Goal: Task Accomplishment & Management: Manage account settings

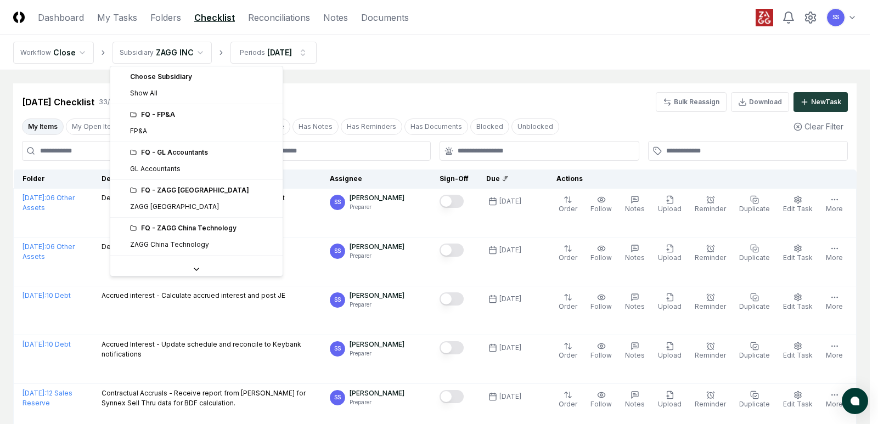
click at [167, 152] on div "FQ - GL Accountants" at bounding box center [203, 153] width 146 height 10
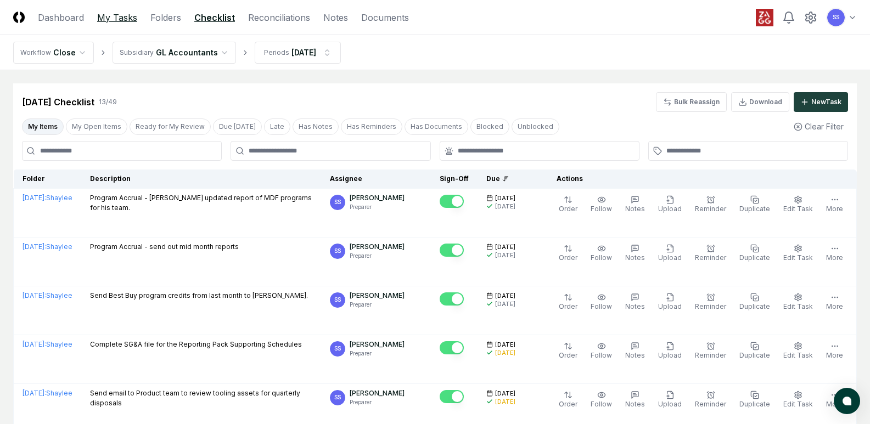
click at [122, 18] on link "My Tasks" at bounding box center [117, 17] width 40 height 13
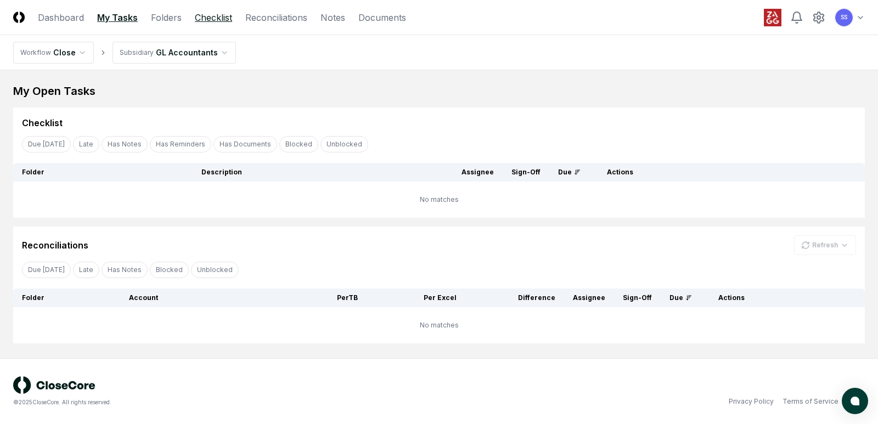
click at [217, 16] on link "Checklist" at bounding box center [213, 17] width 37 height 13
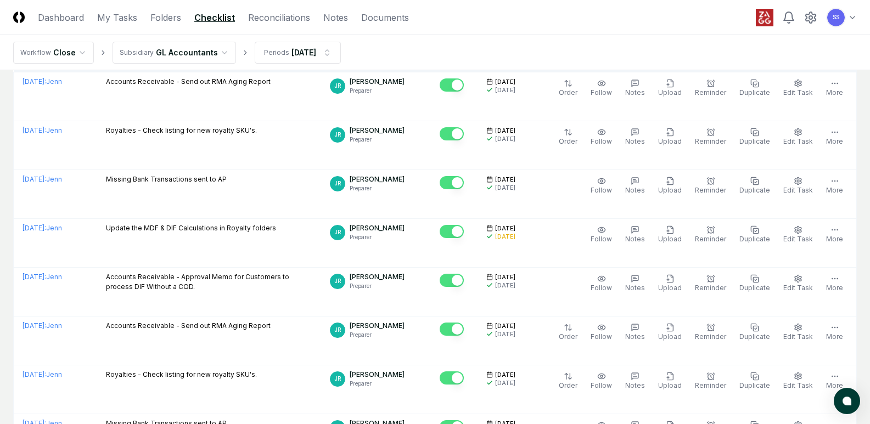
scroll to position [55, 0]
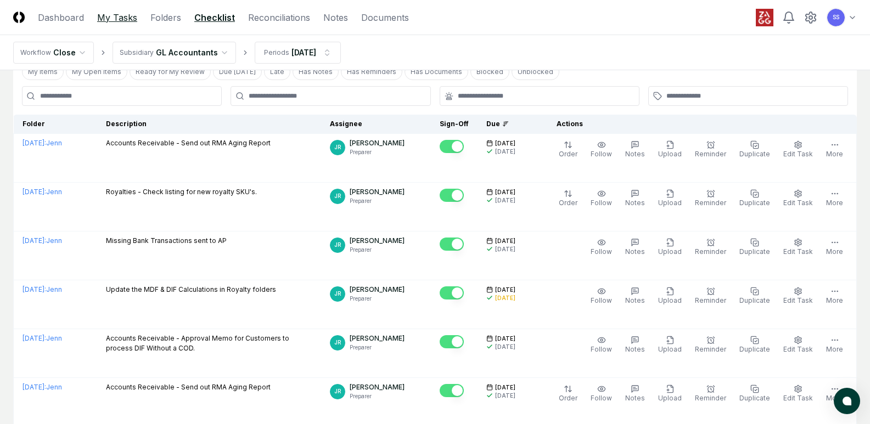
click at [123, 11] on link "My Tasks" at bounding box center [117, 17] width 40 height 13
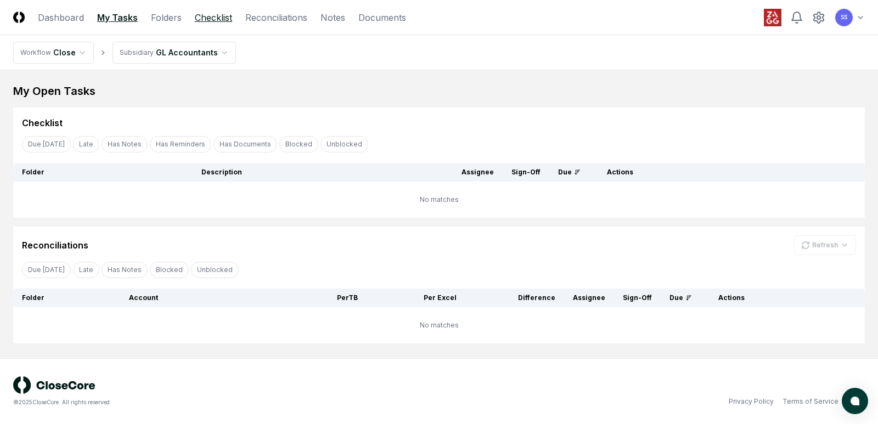
click at [209, 15] on link "Checklist" at bounding box center [213, 17] width 37 height 13
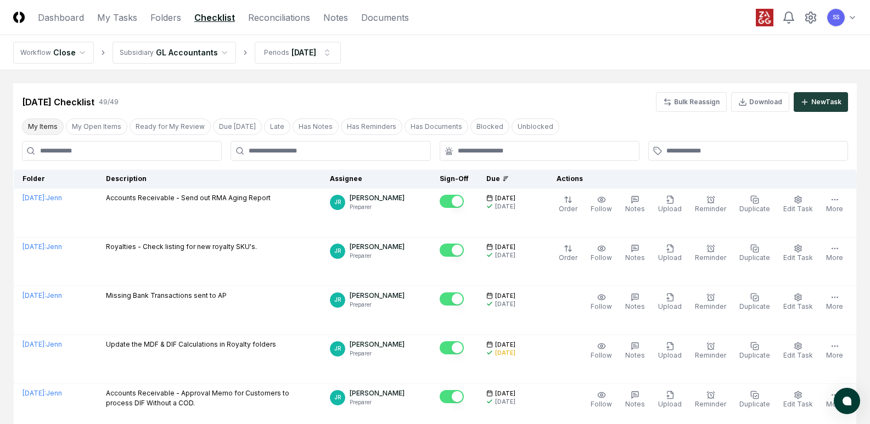
click at [30, 125] on button "My Items" at bounding box center [43, 127] width 42 height 16
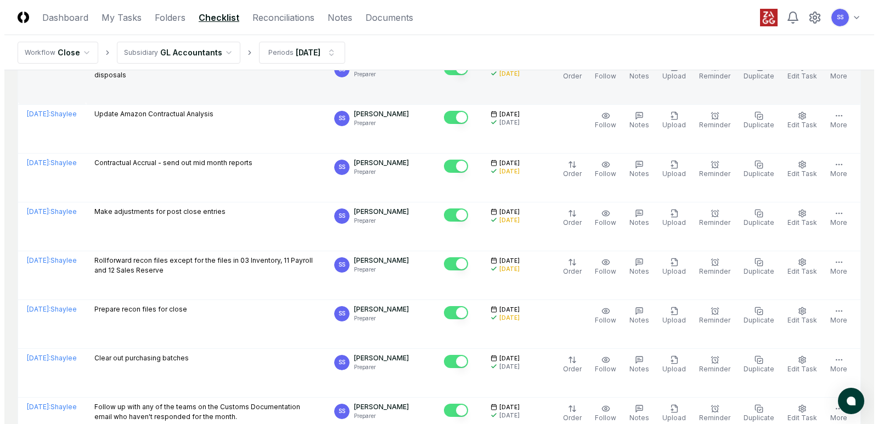
scroll to position [314, 0]
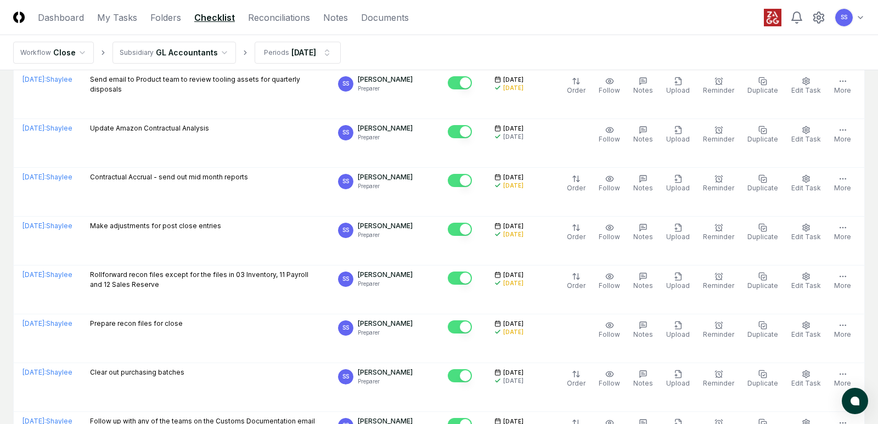
click at [190, 49] on html "CloseCore Dashboard My Tasks Folders Checklist Reconciliations Notes Documents …" at bounding box center [439, 137] width 878 height 903
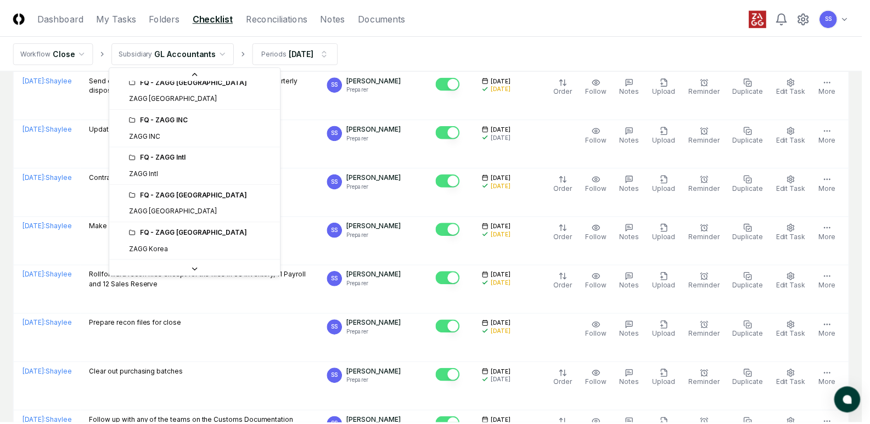
scroll to position [220, 0]
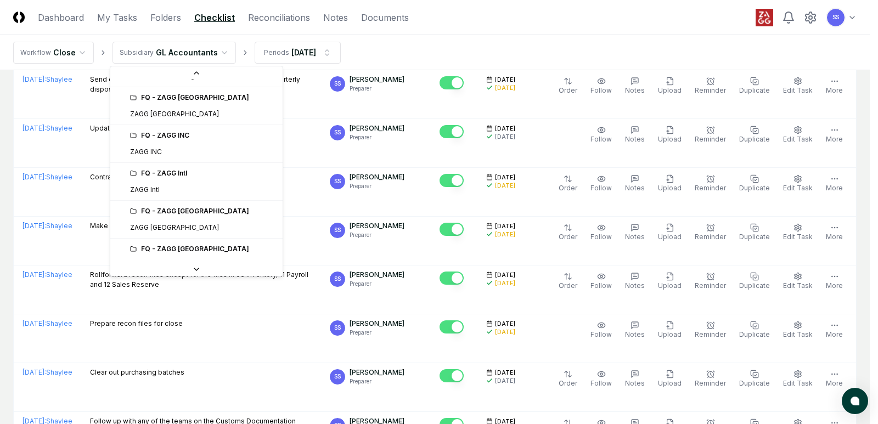
click at [150, 136] on div "FQ - ZAGG INC" at bounding box center [203, 136] width 146 height 10
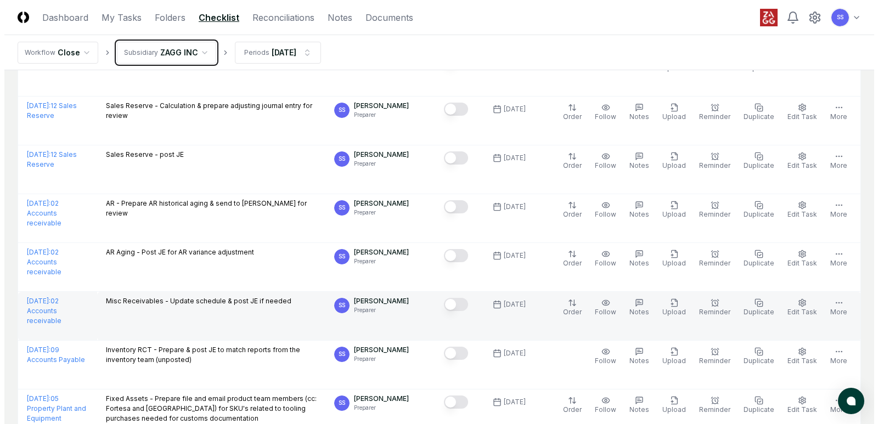
scroll to position [604, 0]
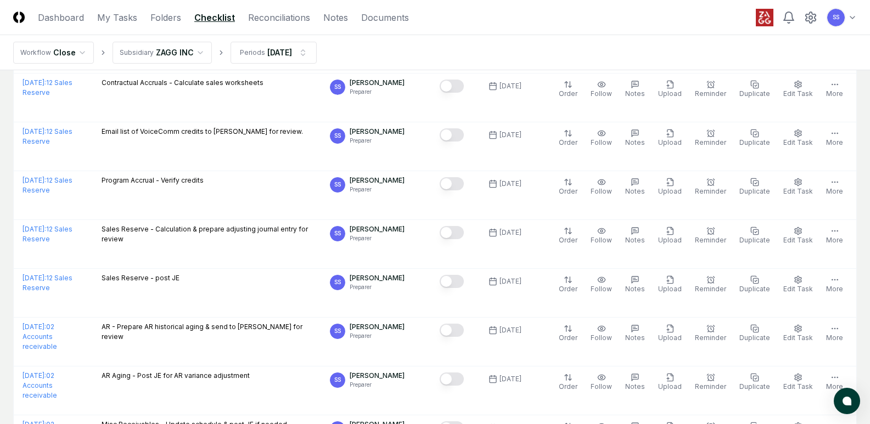
click at [198, 59] on html "CloseCore Dashboard My Tasks Folders Checklist Reconciliations Notes Documents …" at bounding box center [435, 336] width 870 height 1880
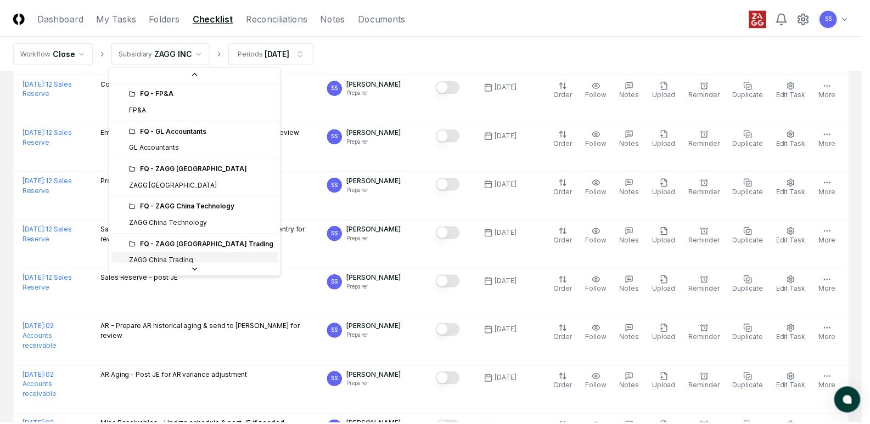
scroll to position [7, 0]
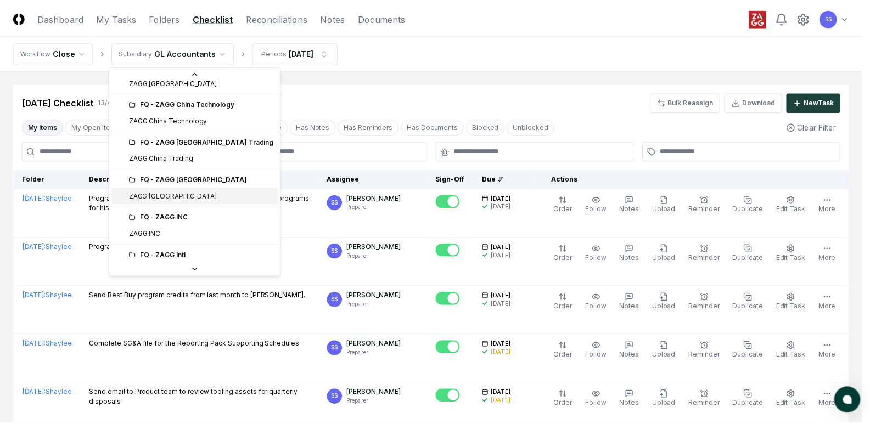
scroll to position [165, 0]
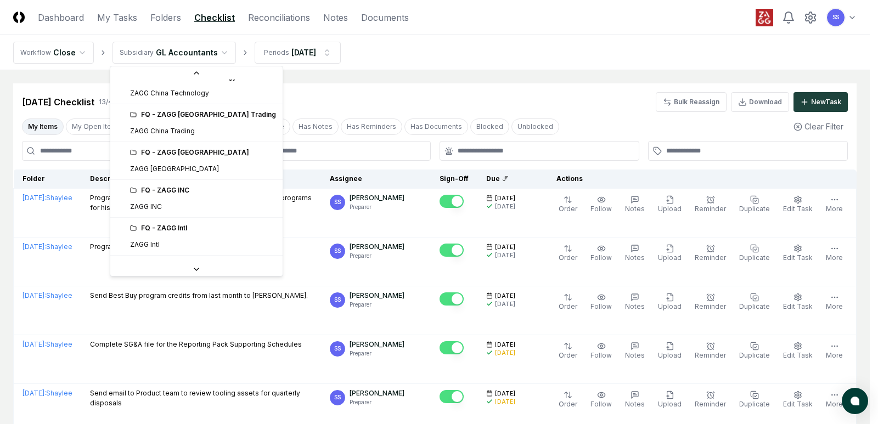
click at [165, 193] on div "FQ - ZAGG INC" at bounding box center [203, 191] width 146 height 10
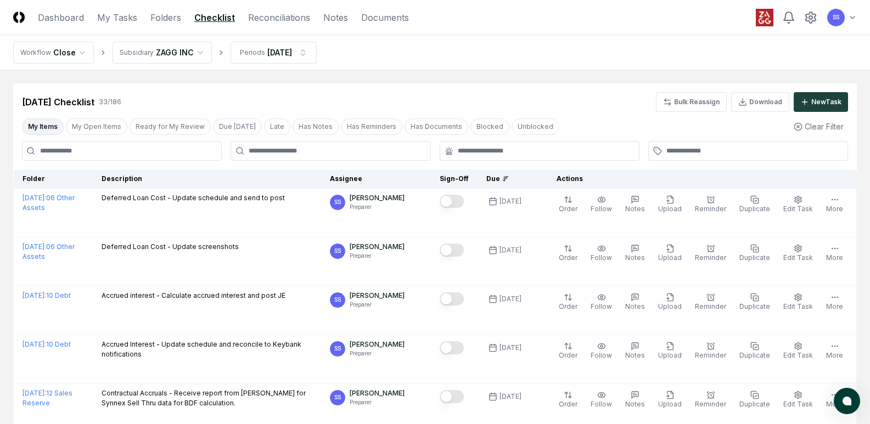
click at [280, 10] on header "CloseCore Dashboard My Tasks Folders Checklist Reconciliations Notes Documents …" at bounding box center [435, 17] width 870 height 35
click at [280, 20] on link "Reconciliations" at bounding box center [279, 17] width 62 height 13
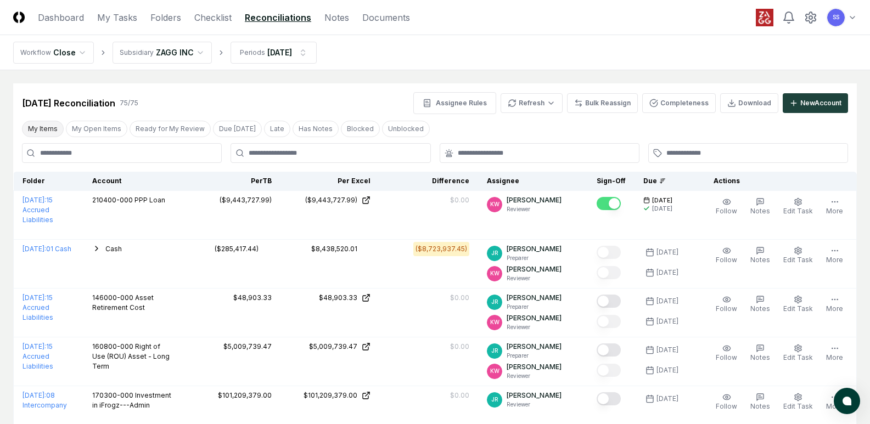
click at [39, 131] on button "My Items" at bounding box center [43, 129] width 42 height 16
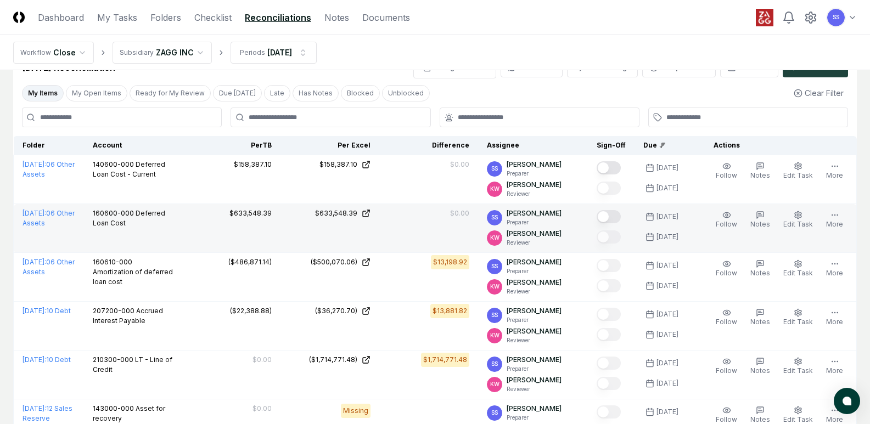
scroll to position [55, 0]
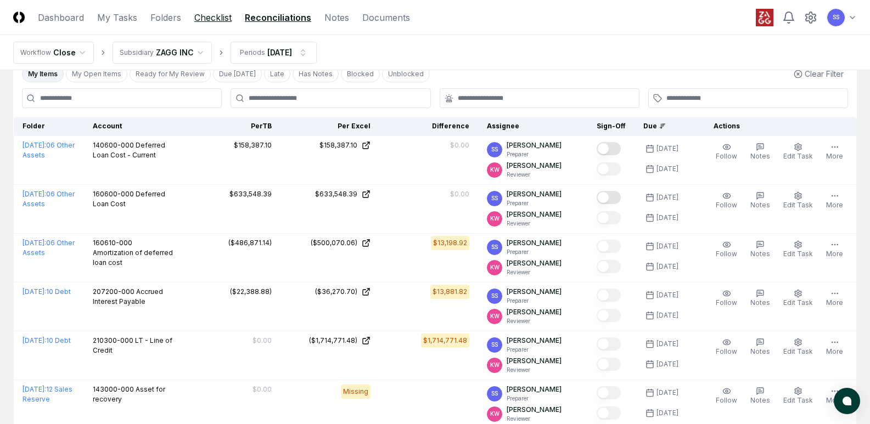
click at [209, 15] on link "Checklist" at bounding box center [212, 17] width 37 height 13
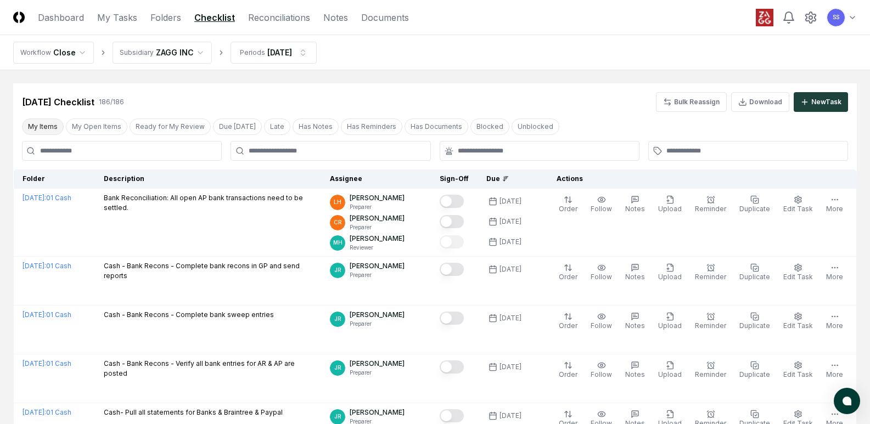
click at [48, 131] on button "My Items" at bounding box center [43, 127] width 42 height 16
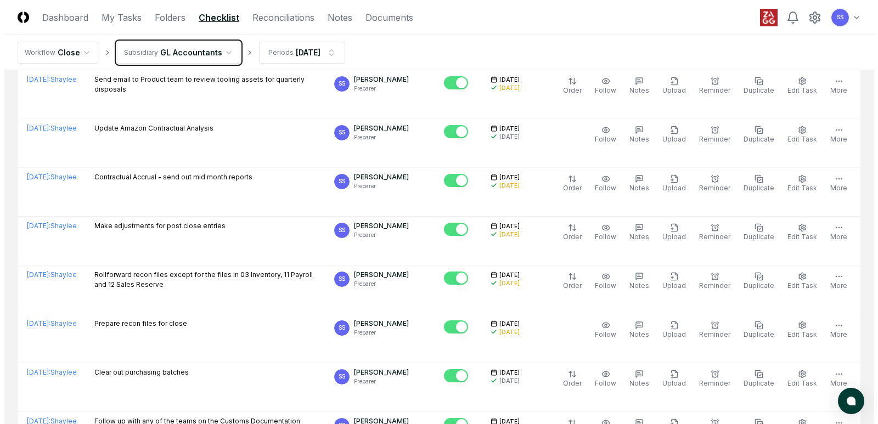
scroll to position [259, 0]
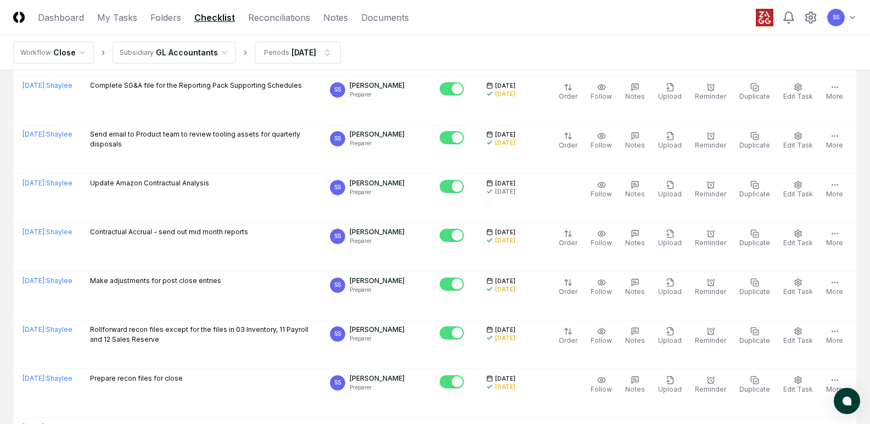
click at [212, 52] on html "CloseCore Dashboard My Tasks Folders Checklist Reconciliations Notes Documents …" at bounding box center [435, 192] width 870 height 903
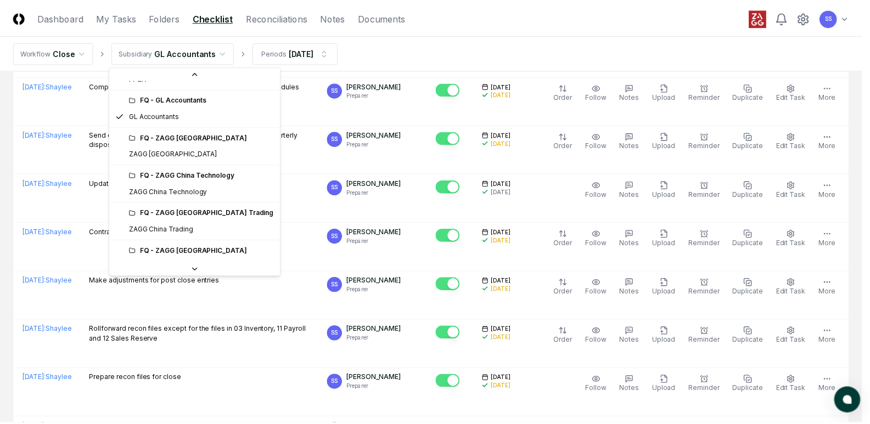
scroll to position [165, 0]
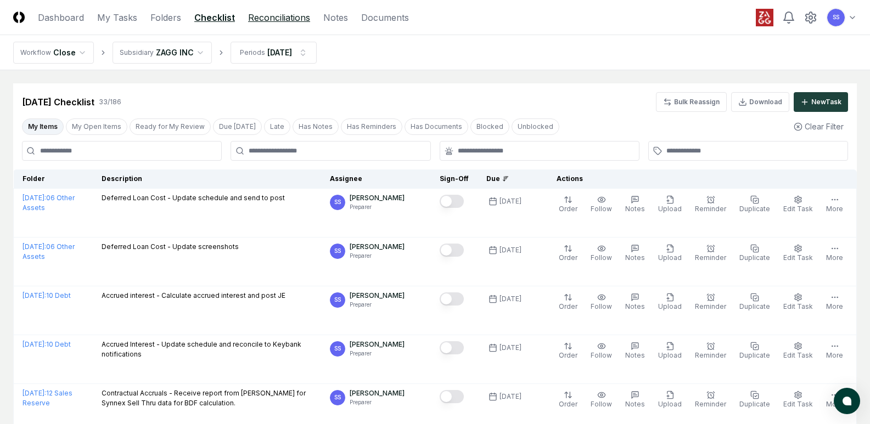
click at [275, 21] on link "Reconciliations" at bounding box center [279, 17] width 62 height 13
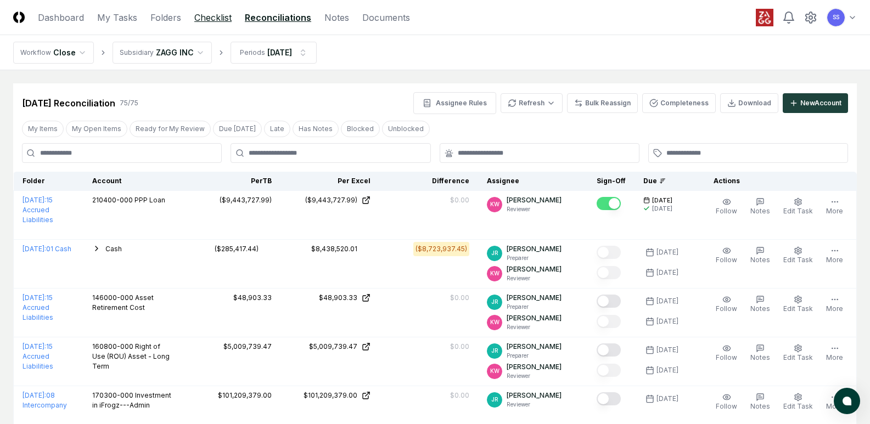
click at [214, 17] on link "Checklist" at bounding box center [212, 17] width 37 height 13
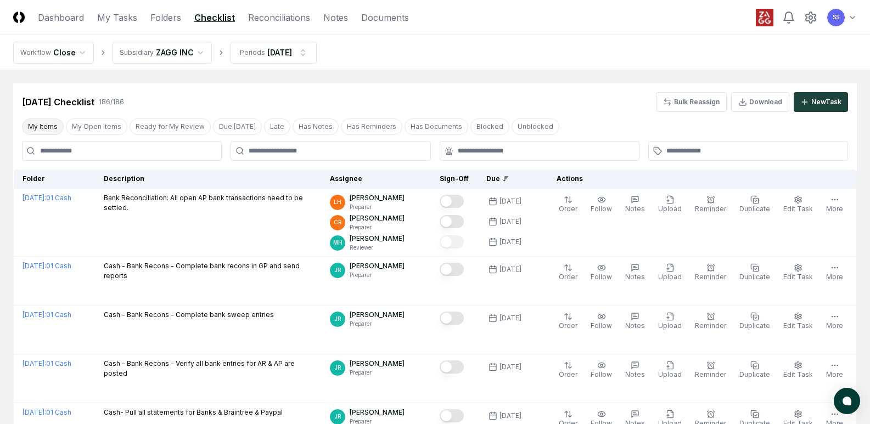
click at [52, 132] on button "My Items" at bounding box center [43, 127] width 42 height 16
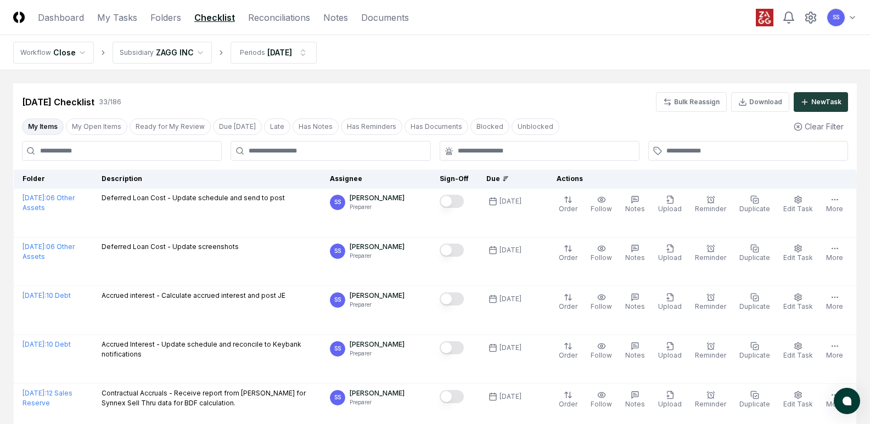
click at [50, 131] on button "My Items" at bounding box center [43, 127] width 42 height 16
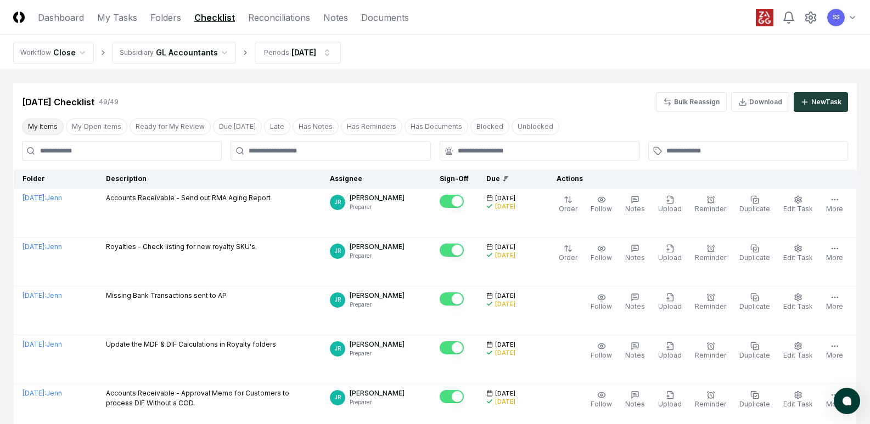
click at [26, 124] on button "My Items" at bounding box center [43, 127] width 42 height 16
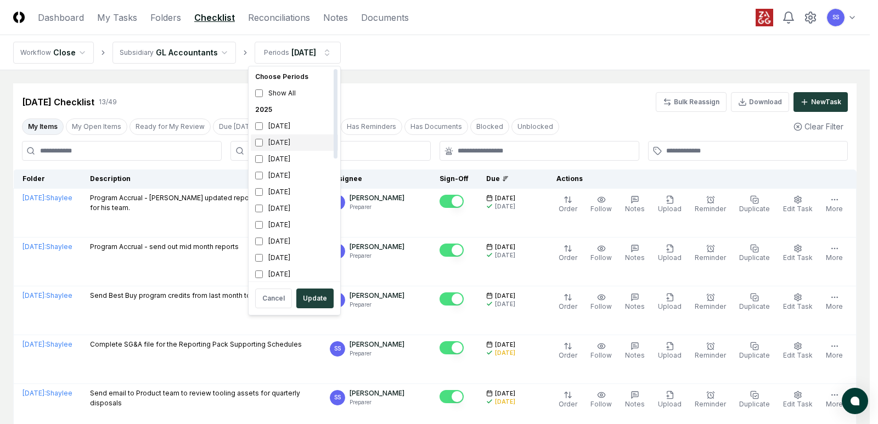
click at [290, 146] on div "[DATE]" at bounding box center [294, 142] width 87 height 16
click at [289, 128] on div "[DATE]" at bounding box center [294, 126] width 87 height 16
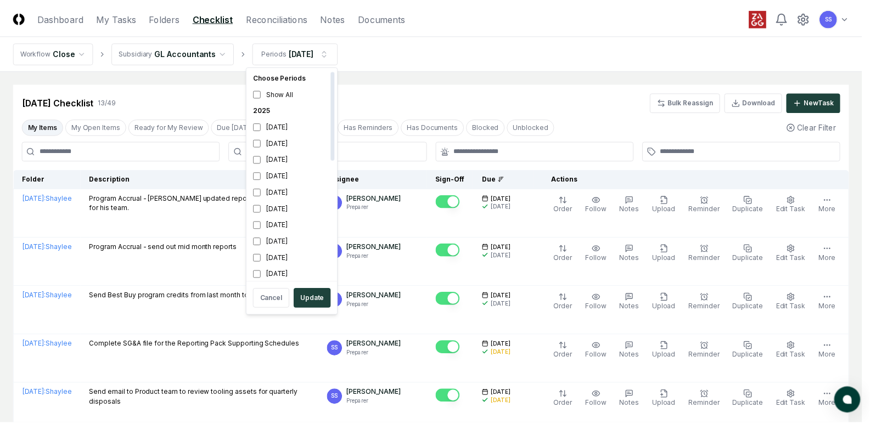
scroll to position [3, 0]
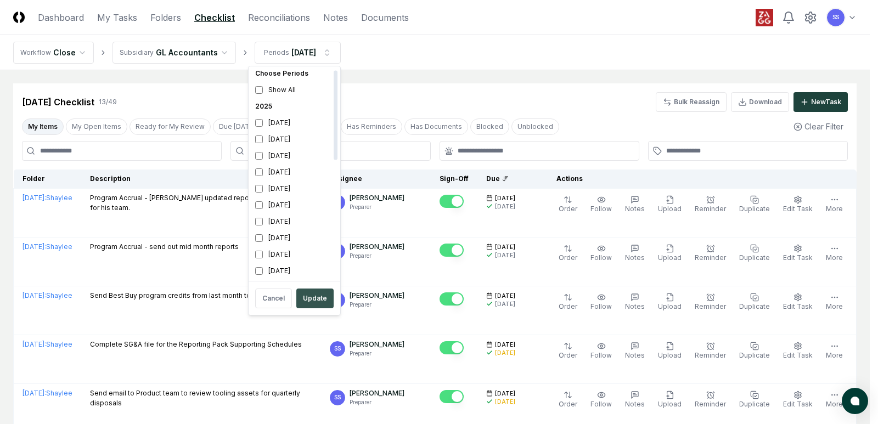
click at [316, 300] on button "Update" at bounding box center [314, 299] width 37 height 20
